Goal: Entertainment & Leisure: Consume media (video, audio)

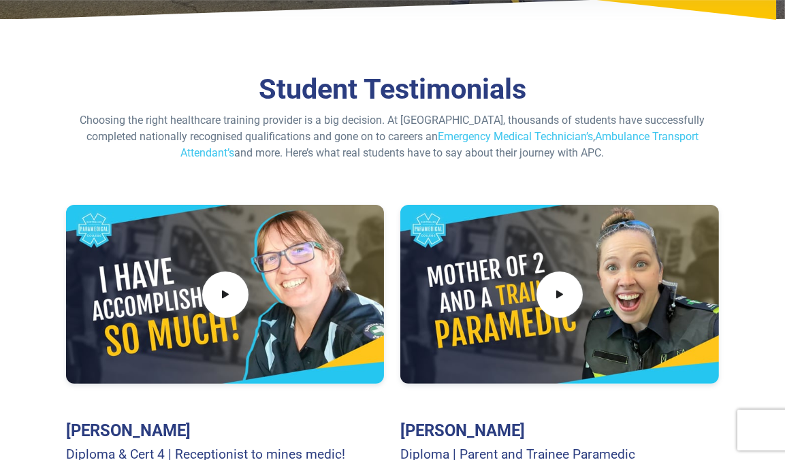
scroll to position [345, 0]
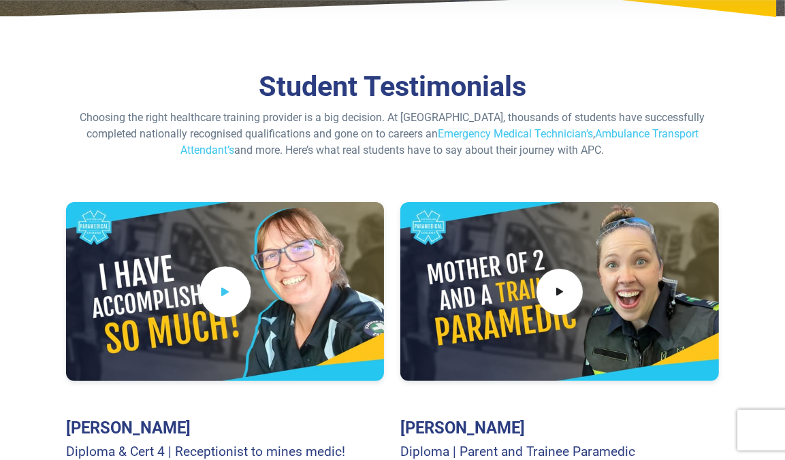
click at [246, 289] on span at bounding box center [225, 291] width 51 height 51
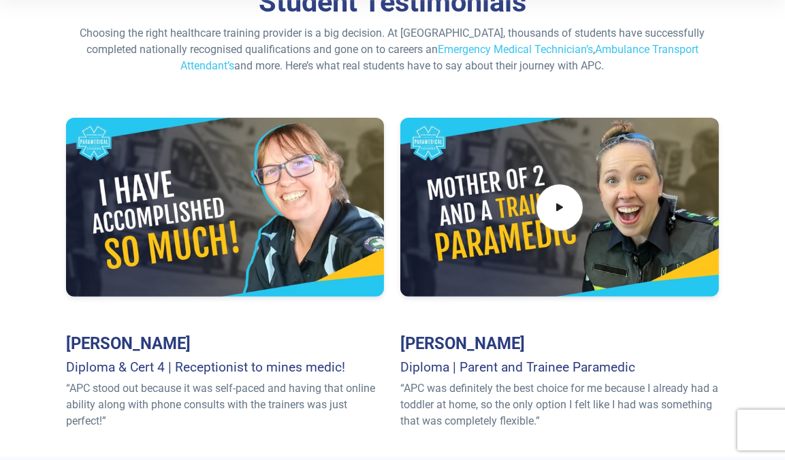
scroll to position [451, 0]
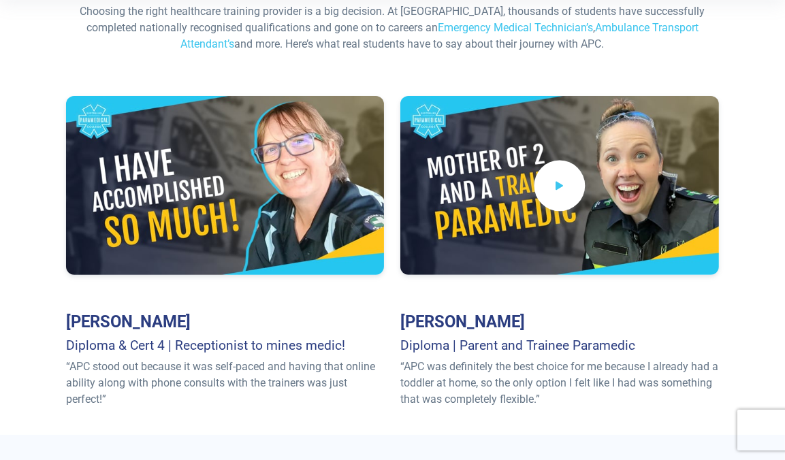
click at [571, 183] on span at bounding box center [560, 185] width 51 height 51
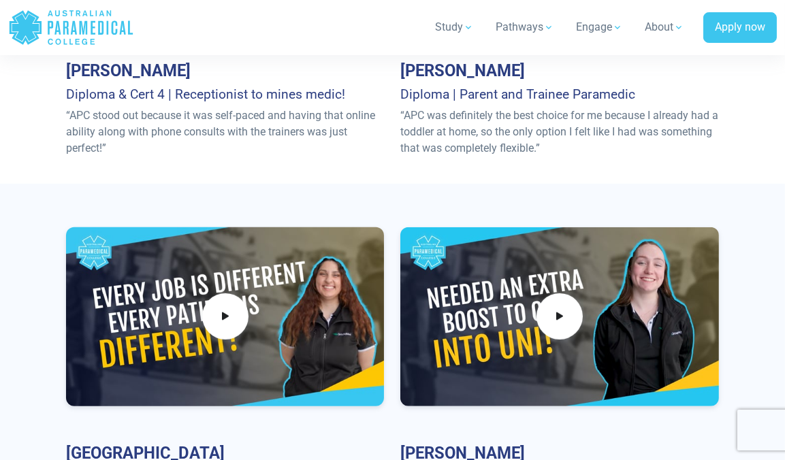
scroll to position [705, 0]
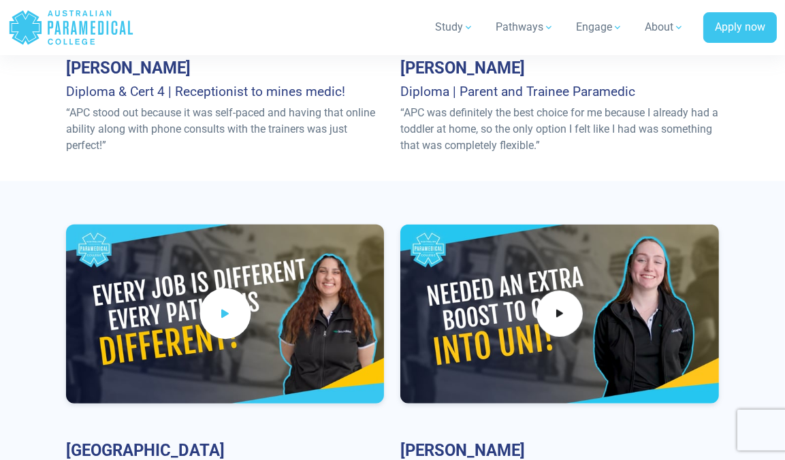
click at [230, 321] on icon at bounding box center [225, 314] width 15 height 22
click at [568, 310] on span at bounding box center [560, 314] width 51 height 51
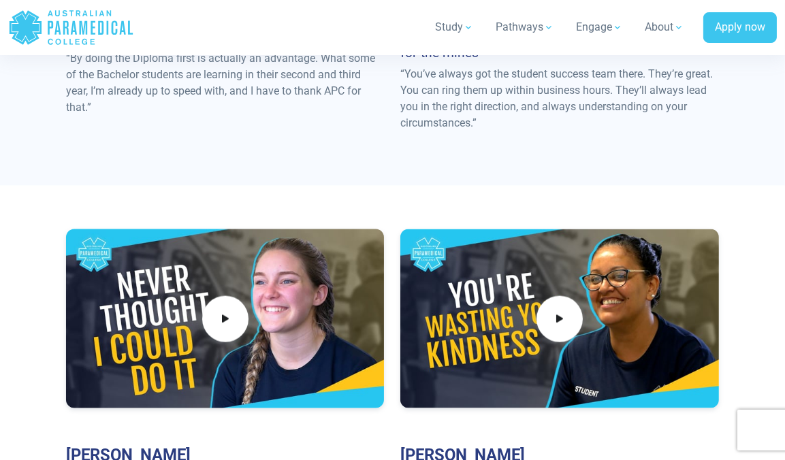
scroll to position [2025, 0]
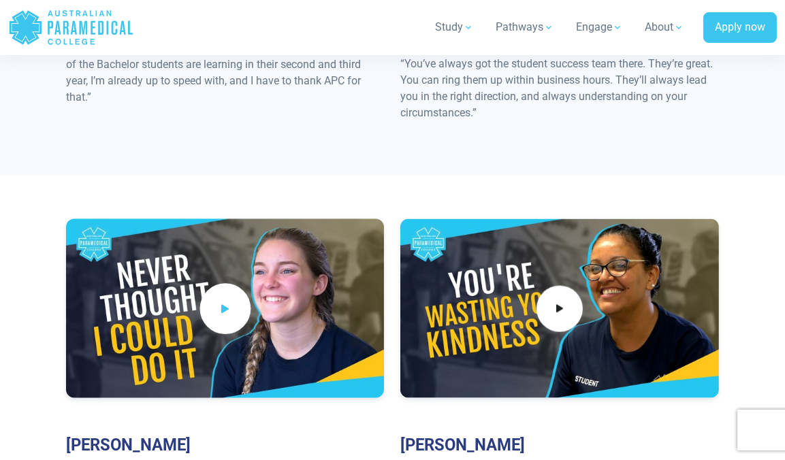
click at [232, 298] on icon at bounding box center [225, 309] width 15 height 22
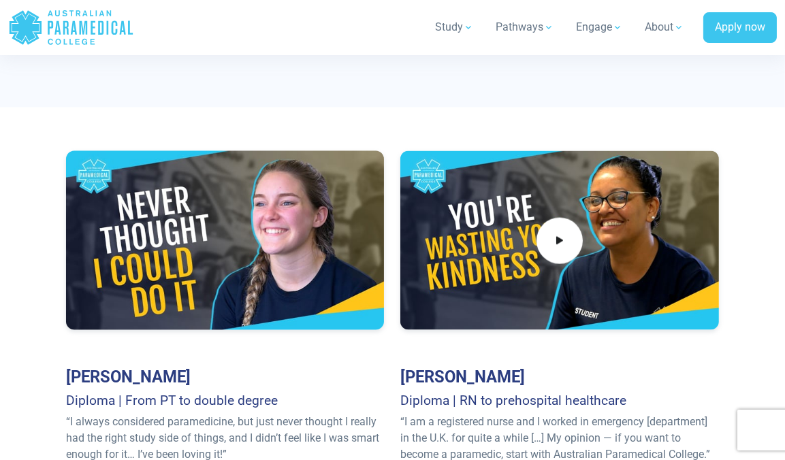
scroll to position [2097, 0]
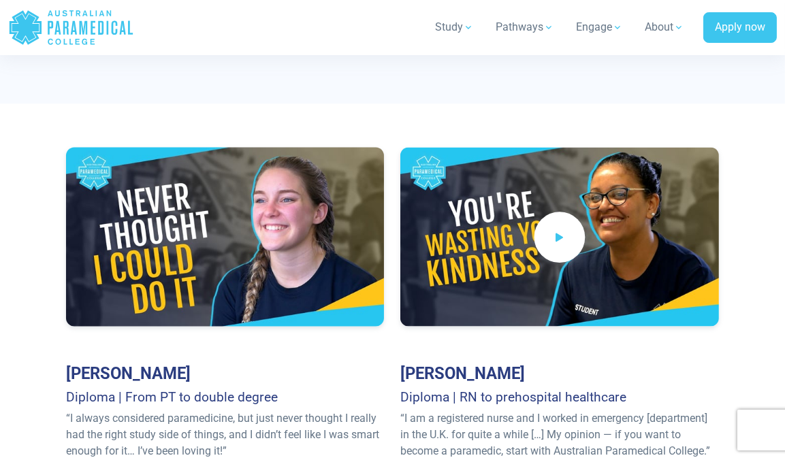
click at [566, 226] on icon at bounding box center [559, 237] width 15 height 22
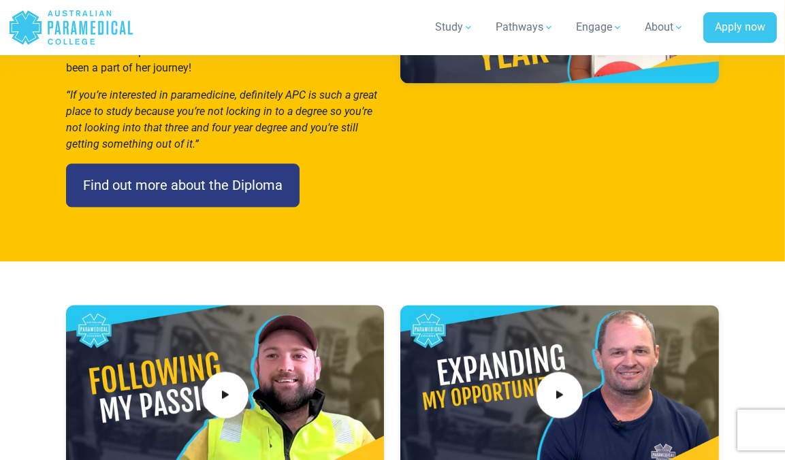
scroll to position [2907, 0]
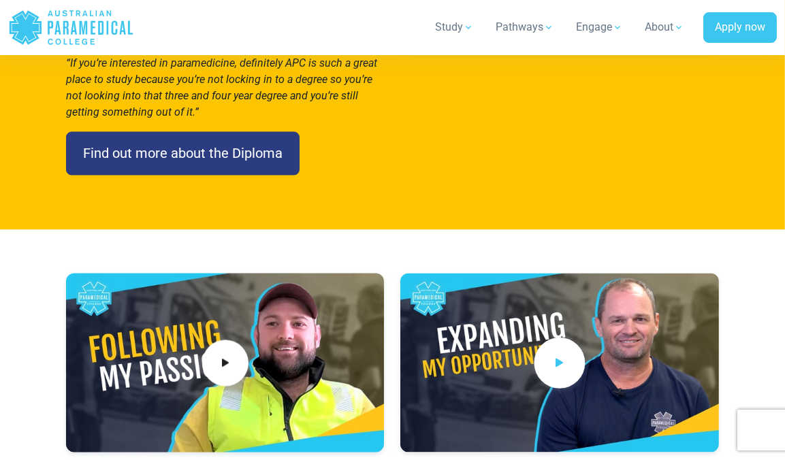
click at [556, 351] on icon at bounding box center [559, 362] width 15 height 22
click at [225, 351] on icon at bounding box center [225, 362] width 15 height 22
